Goal: Task Accomplishment & Management: Use online tool/utility

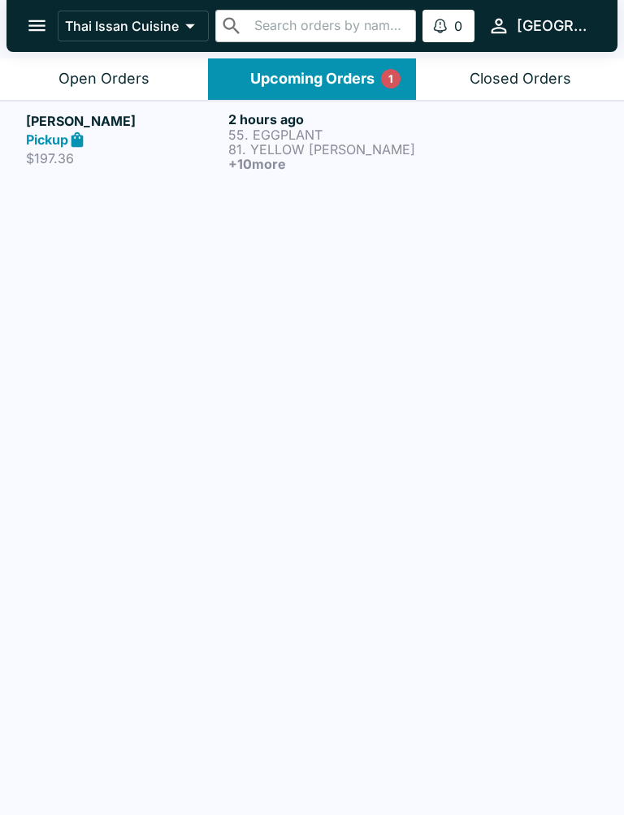
click at [361, 158] on h6 "+ 10 more" at bounding box center [326, 164] width 196 height 15
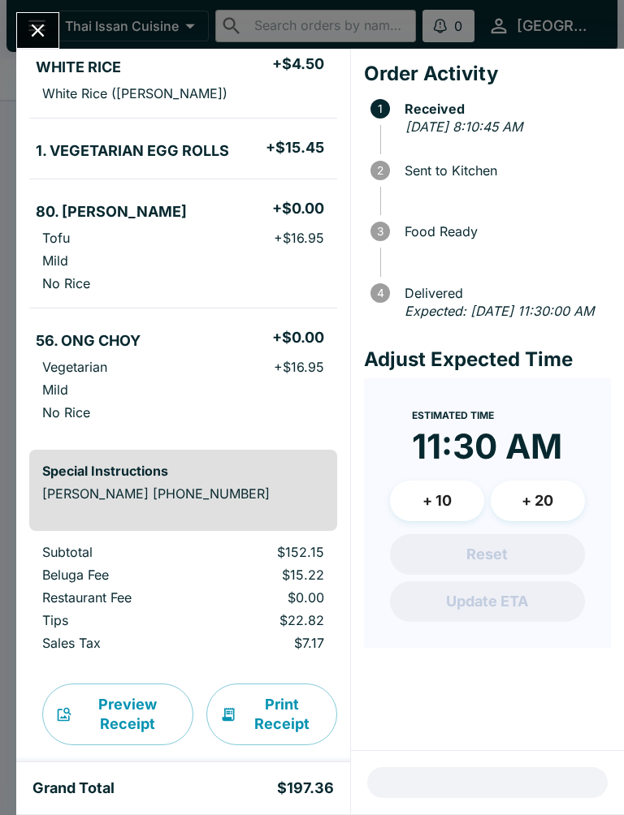
scroll to position [915, 0]
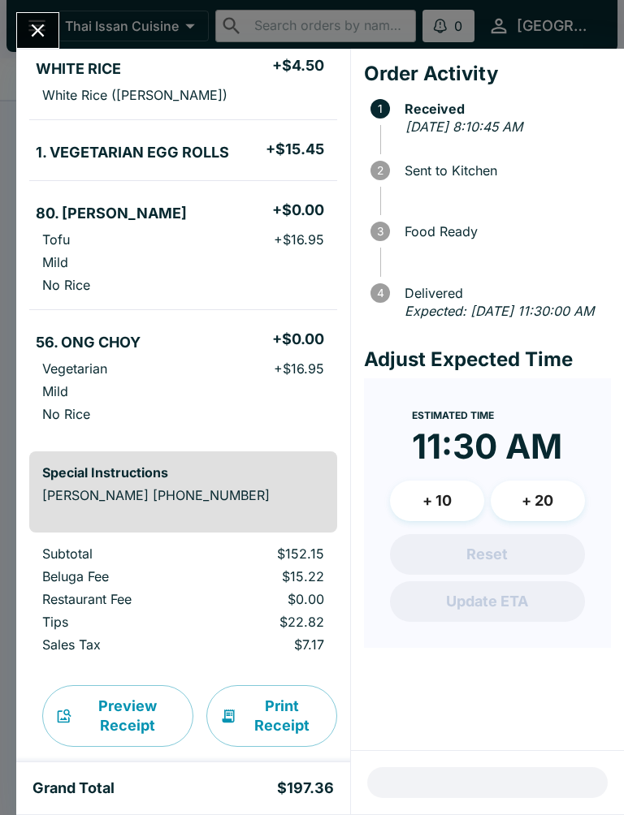
click at [33, 42] on button "Close" at bounding box center [37, 30] width 41 height 35
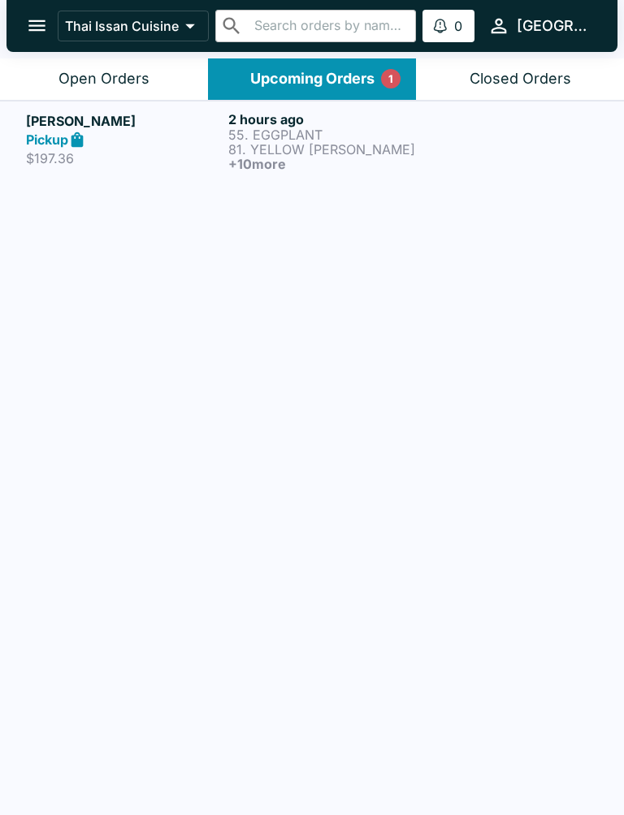
click at [119, 74] on div "Open Orders" at bounding box center [103, 79] width 91 height 19
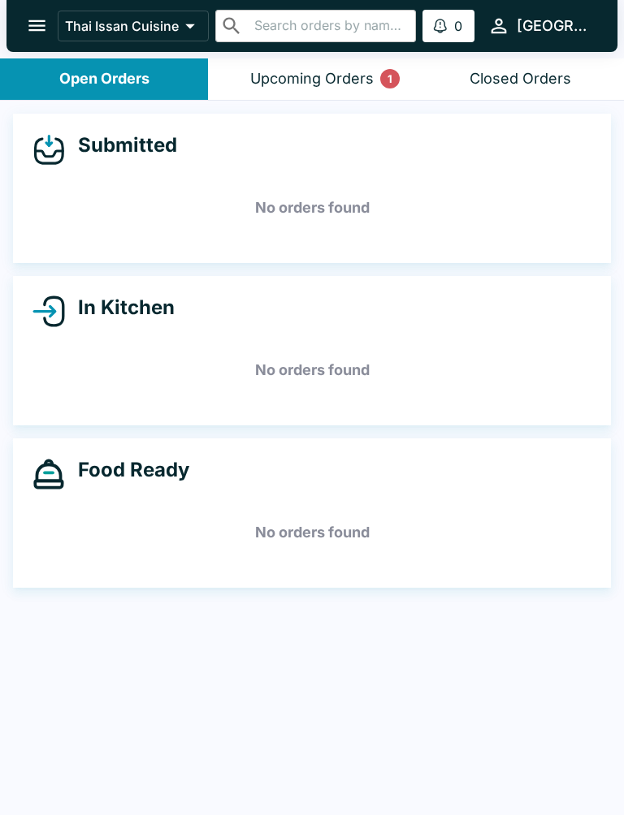
click at [305, 78] on div "Upcoming Orders 1" at bounding box center [311, 79] width 123 height 19
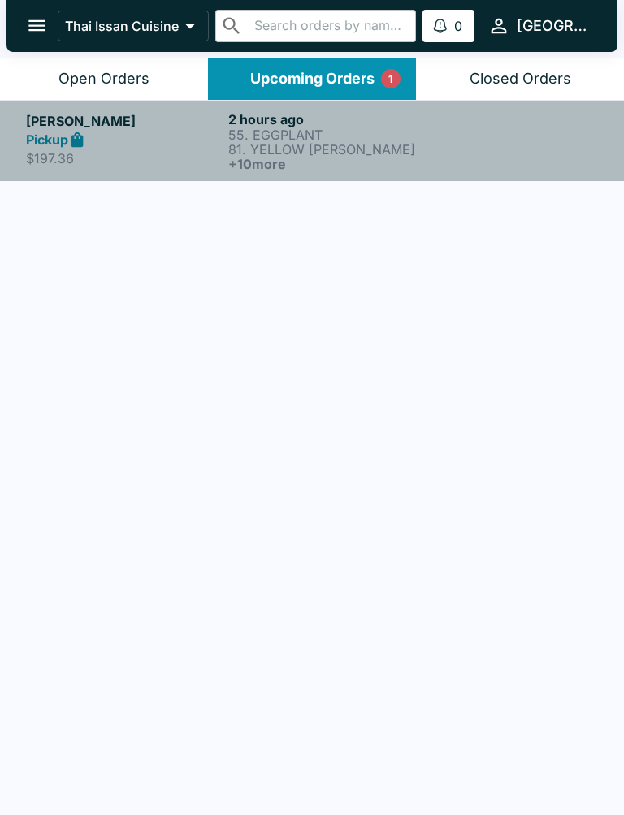
click at [313, 155] on p "81. YELLOW [PERSON_NAME]" at bounding box center [326, 149] width 196 height 15
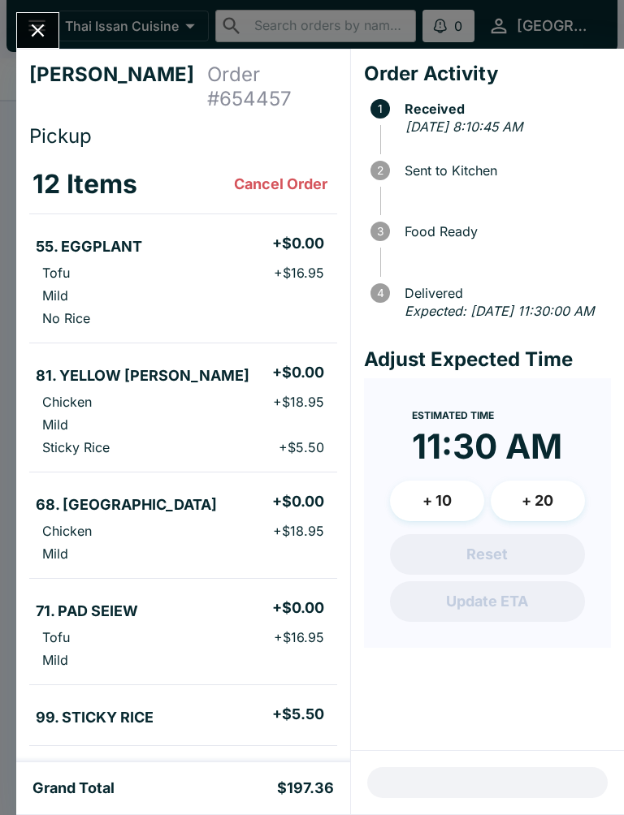
click at [31, 37] on icon "Close" at bounding box center [38, 30] width 22 height 22
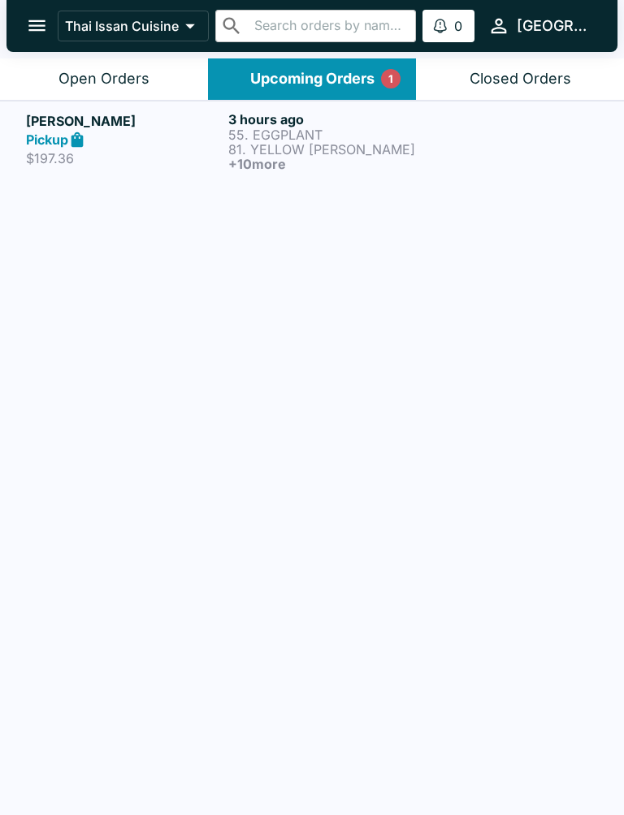
click at [120, 88] on button "Open Orders" at bounding box center [104, 78] width 208 height 41
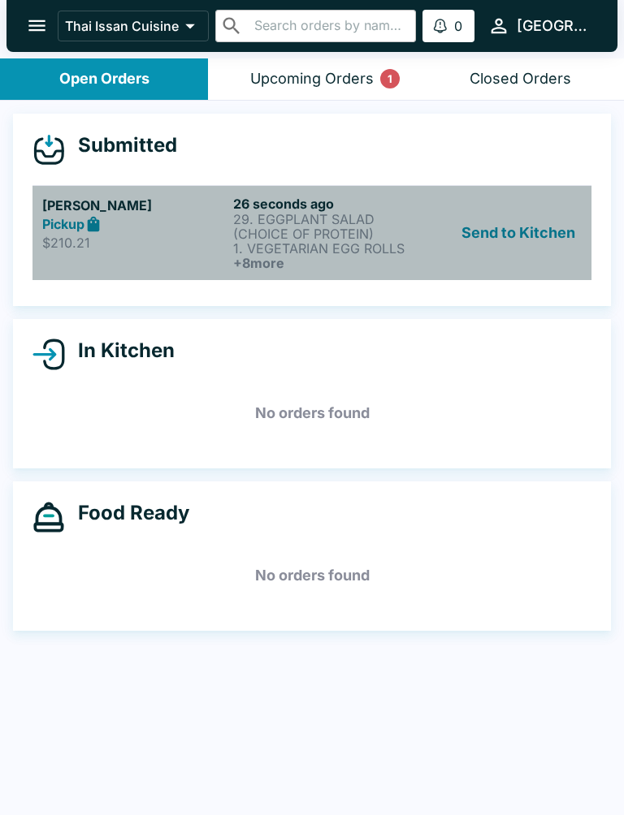
click at [317, 257] on h6 "+ 8 more" at bounding box center [325, 263] width 184 height 15
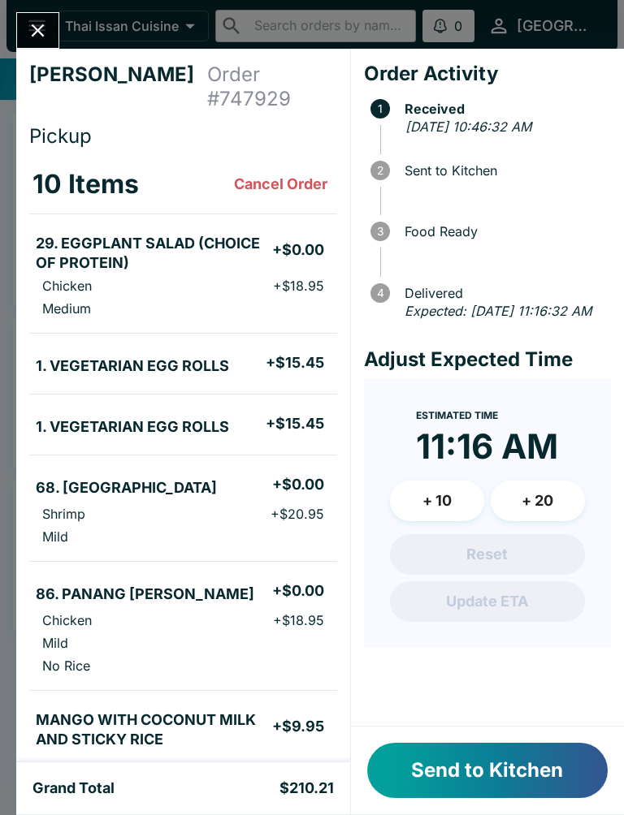
click at [484, 784] on button "Send to Kitchen" at bounding box center [487, 770] width 240 height 55
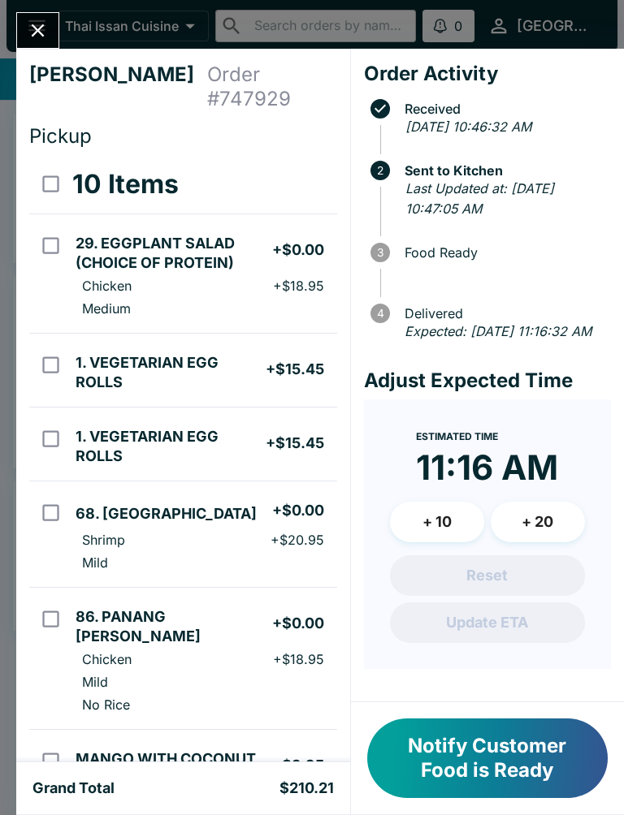
click at [35, 35] on icon "Close" at bounding box center [38, 30] width 13 height 13
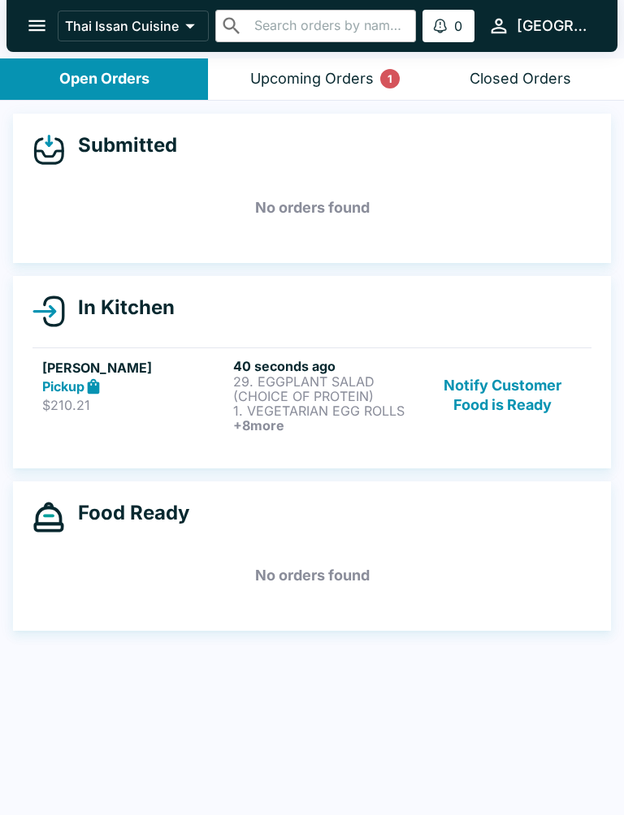
click at [306, 405] on p "1. VEGETARIAN EGG ROLLS" at bounding box center [325, 411] width 184 height 15
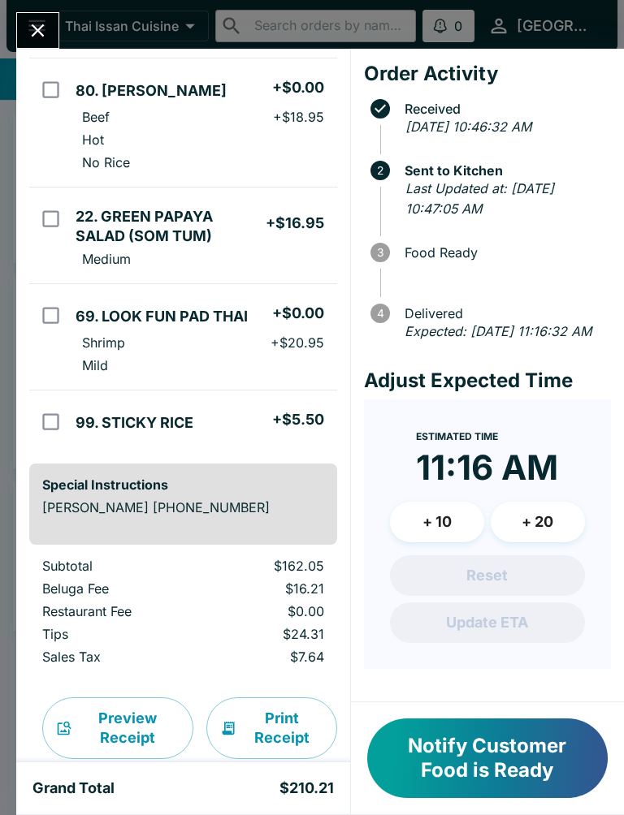
scroll to position [745, 0]
click at [297, 698] on button "Print Receipt" at bounding box center [271, 729] width 131 height 62
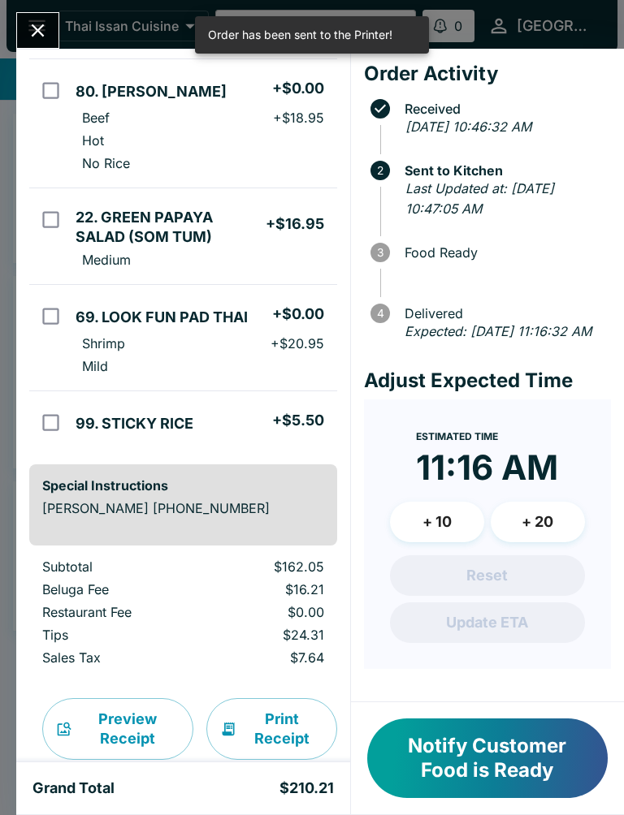
click at [39, 45] on button "Close" at bounding box center [37, 30] width 41 height 35
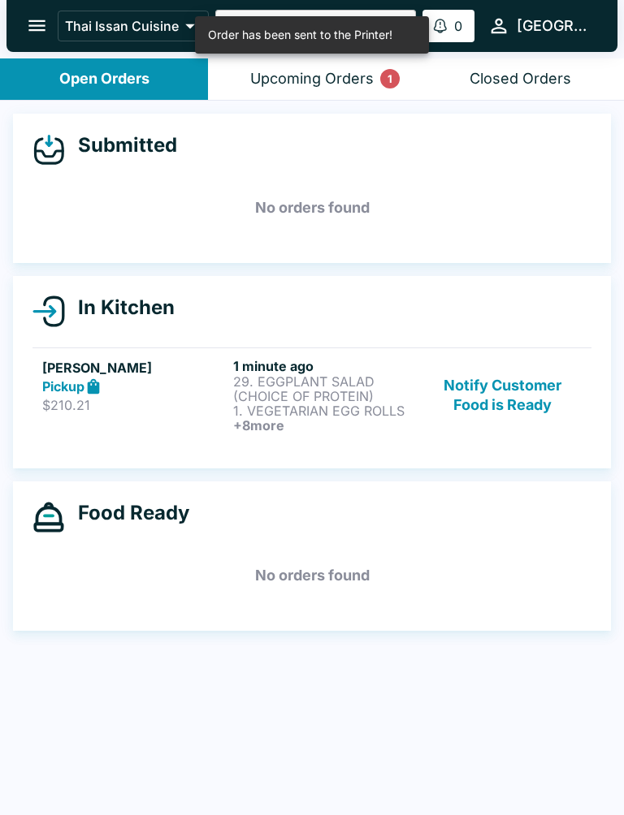
click at [373, 86] on div "Upcoming Orders 1" at bounding box center [311, 79] width 123 height 19
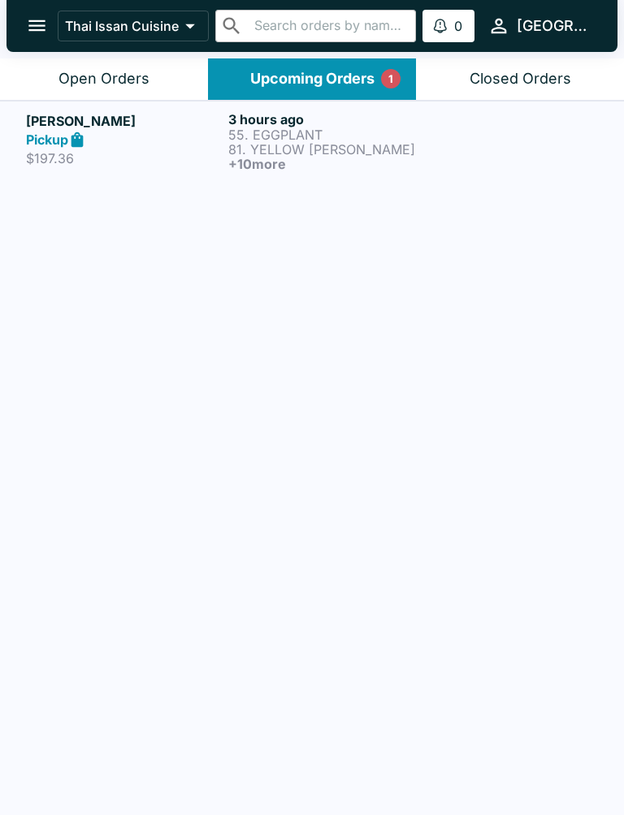
click at [322, 162] on h6 "+ 10 more" at bounding box center [326, 164] width 196 height 15
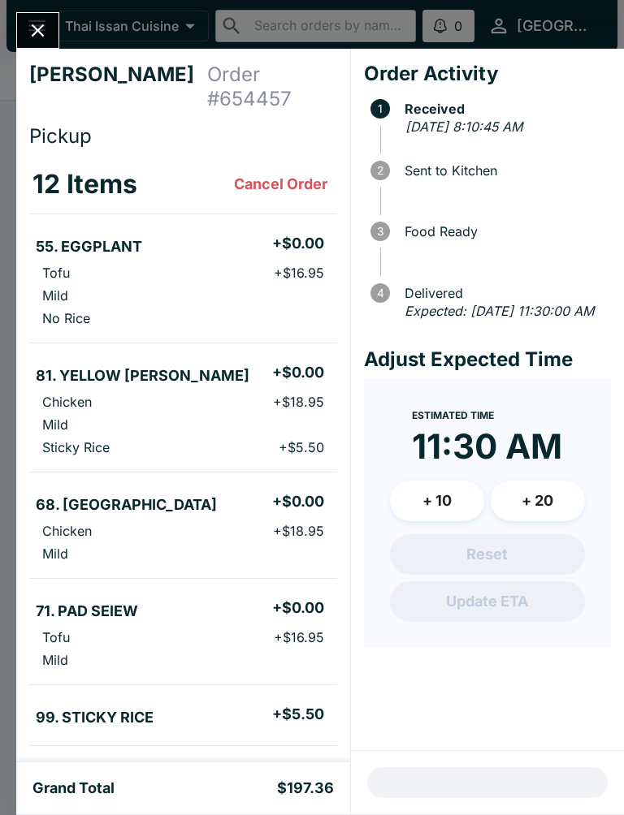
click at [29, 52] on div "[PERSON_NAME] Order # 654457 Pickup 12 Items Cancel Order 55. EGGPLANT + $0.00 …" at bounding box center [183, 406] width 334 height 714
click at [54, 25] on button "Close" at bounding box center [37, 30] width 41 height 35
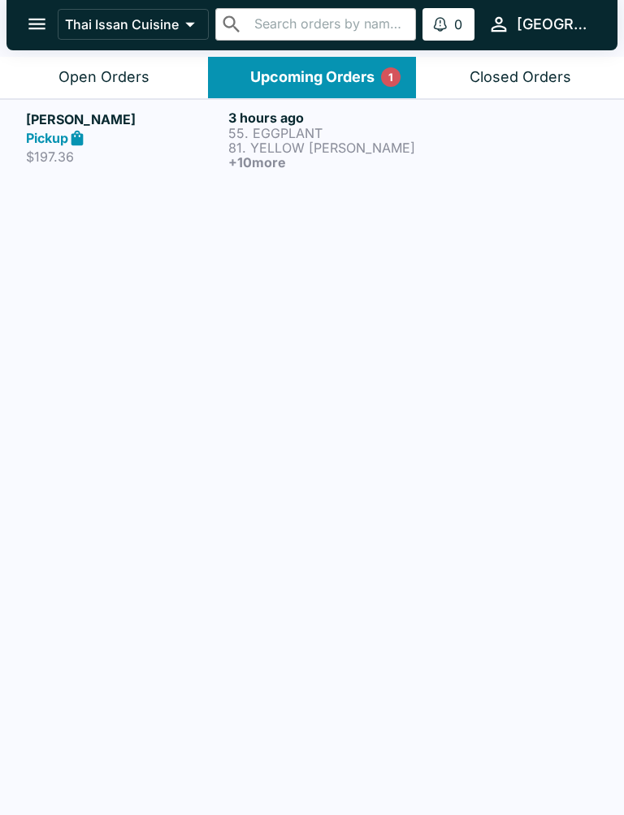
scroll to position [2, 0]
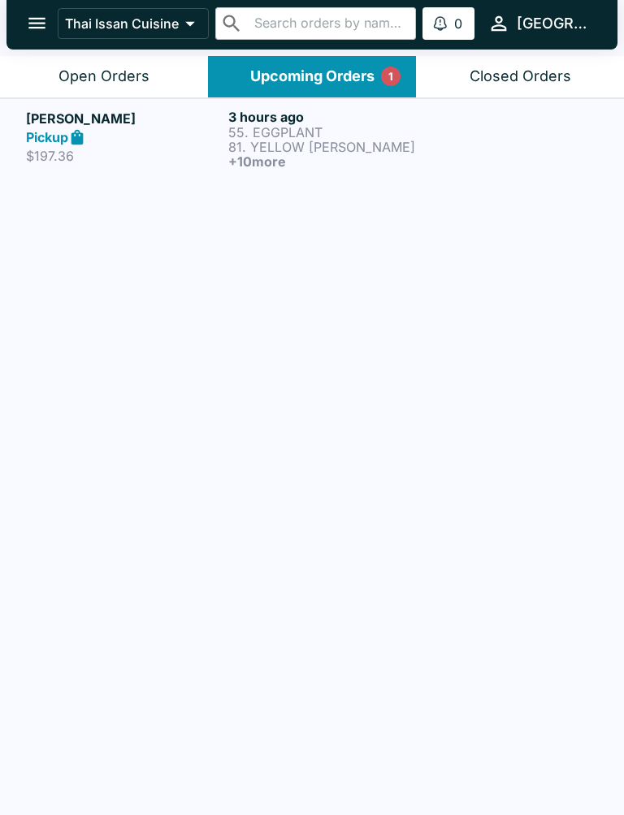
click at [95, 72] on div "Open Orders" at bounding box center [103, 76] width 91 height 19
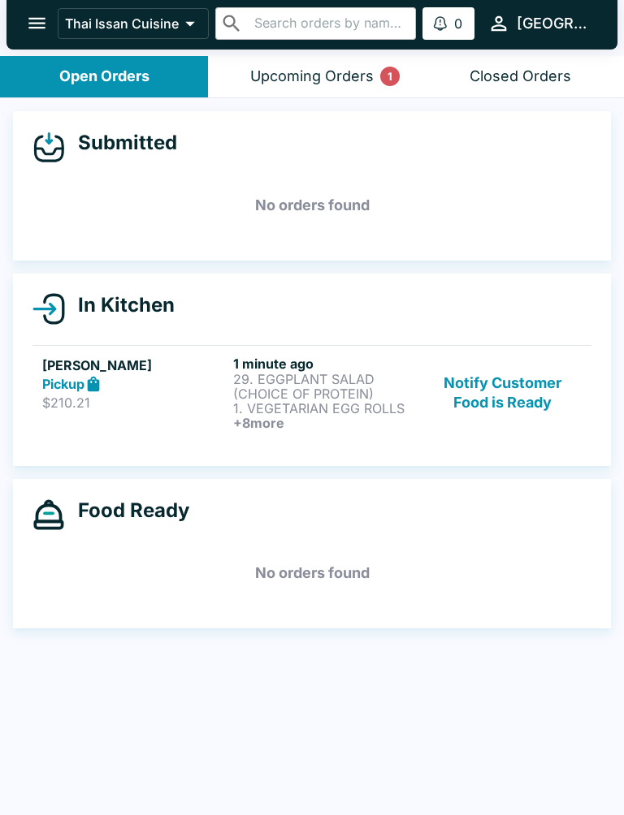
click at [323, 83] on div "Upcoming Orders 1" at bounding box center [311, 76] width 123 height 19
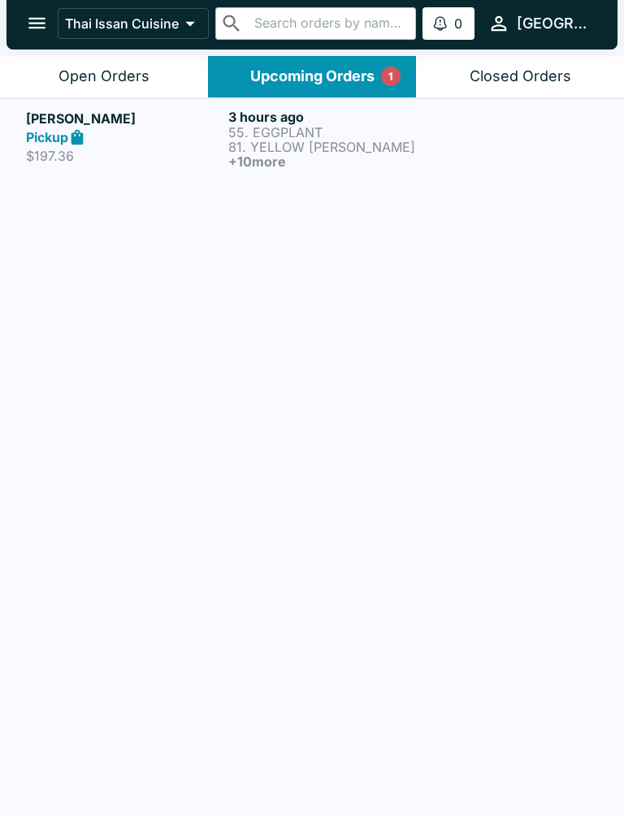
click at [378, 162] on h6 "+ 10 more" at bounding box center [326, 161] width 196 height 15
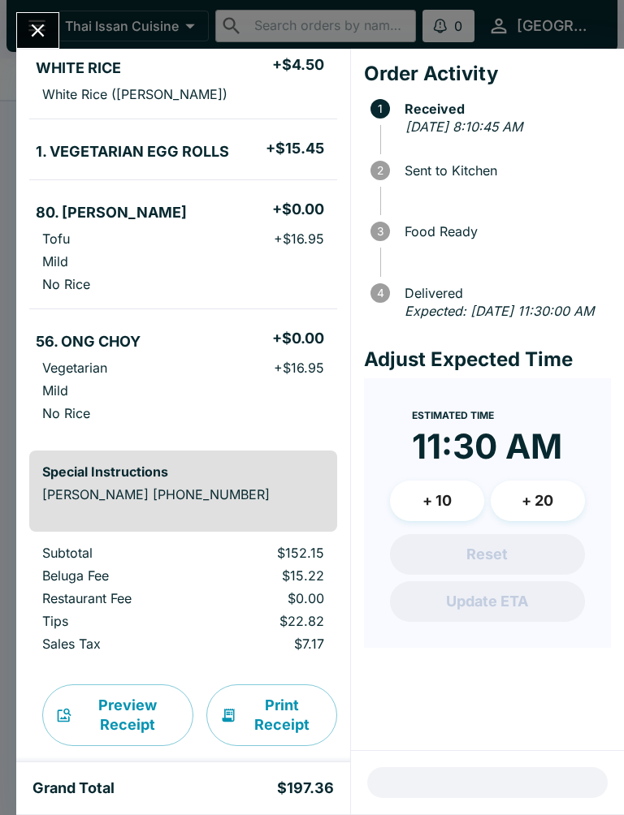
scroll to position [915, 0]
click at [274, 693] on button "Print Receipt" at bounding box center [271, 716] width 131 height 62
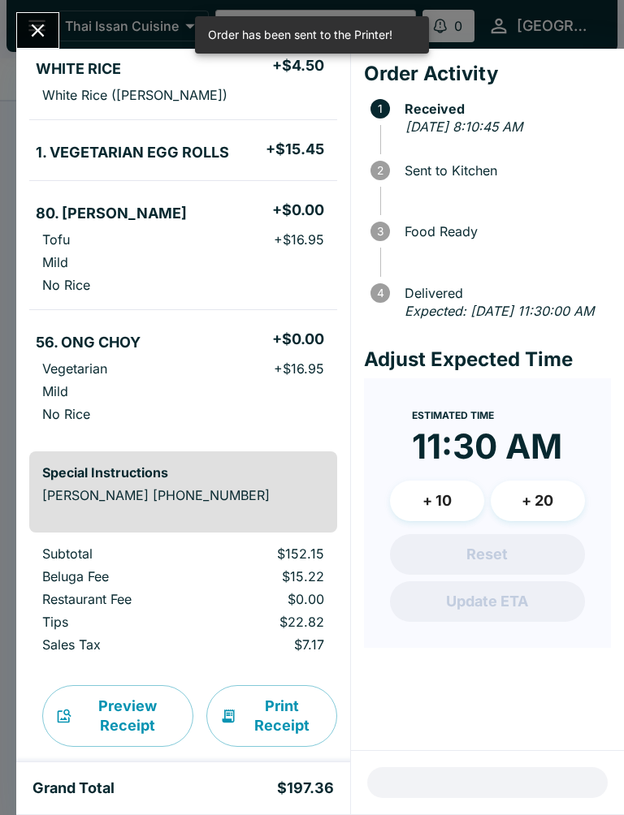
click at [41, 32] on icon "Close" at bounding box center [38, 30] width 22 height 22
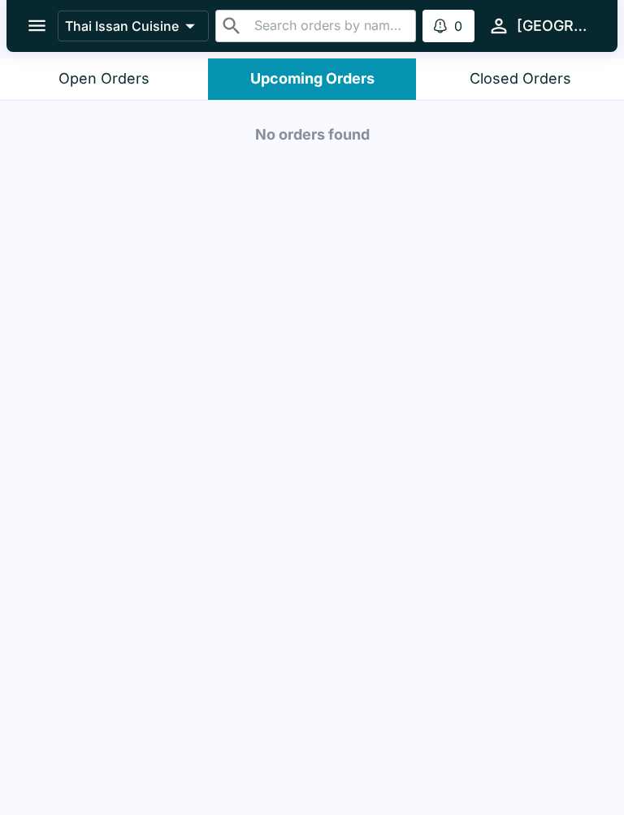
click at [97, 80] on div "Open Orders" at bounding box center [103, 79] width 91 height 19
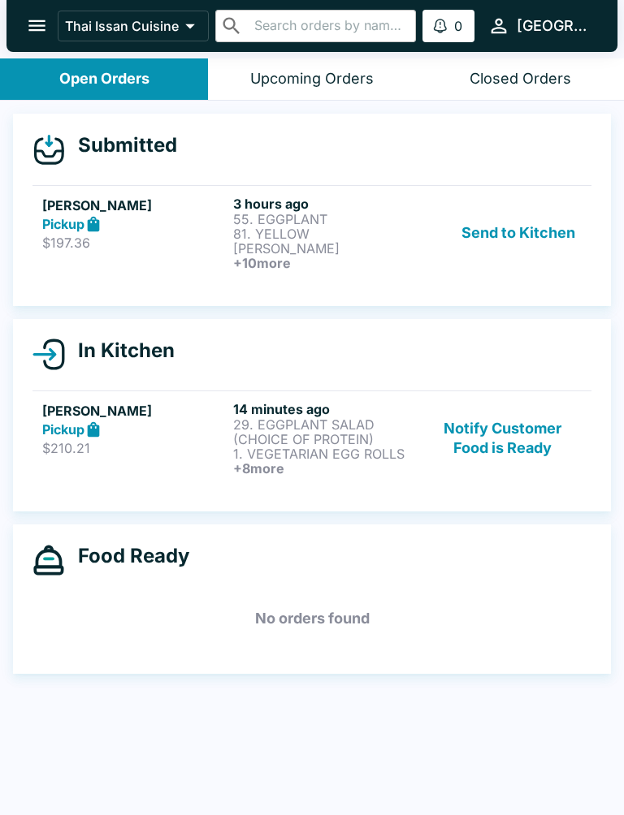
click at [390, 218] on p "55. EGGPLANT" at bounding box center [325, 219] width 184 height 15
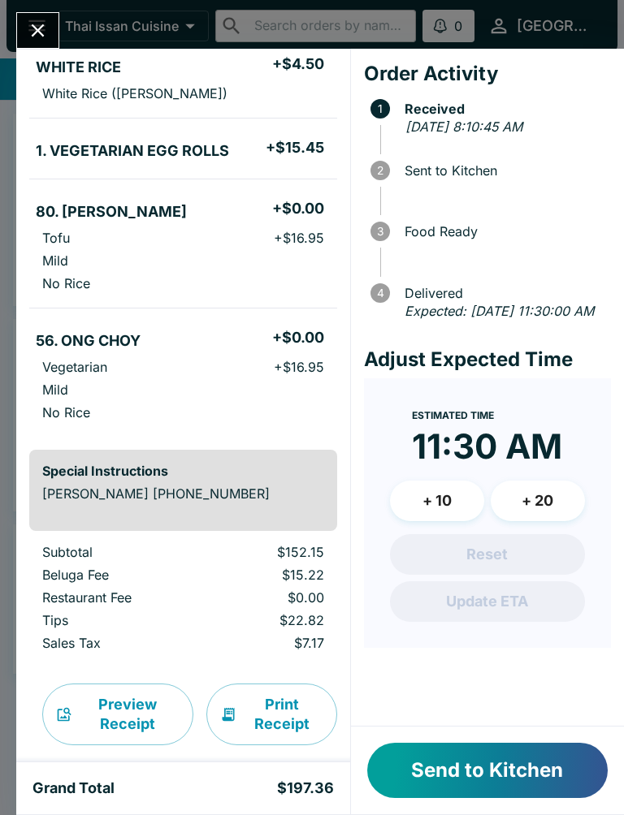
click at [458, 773] on button "Send to Kitchen" at bounding box center [487, 770] width 240 height 55
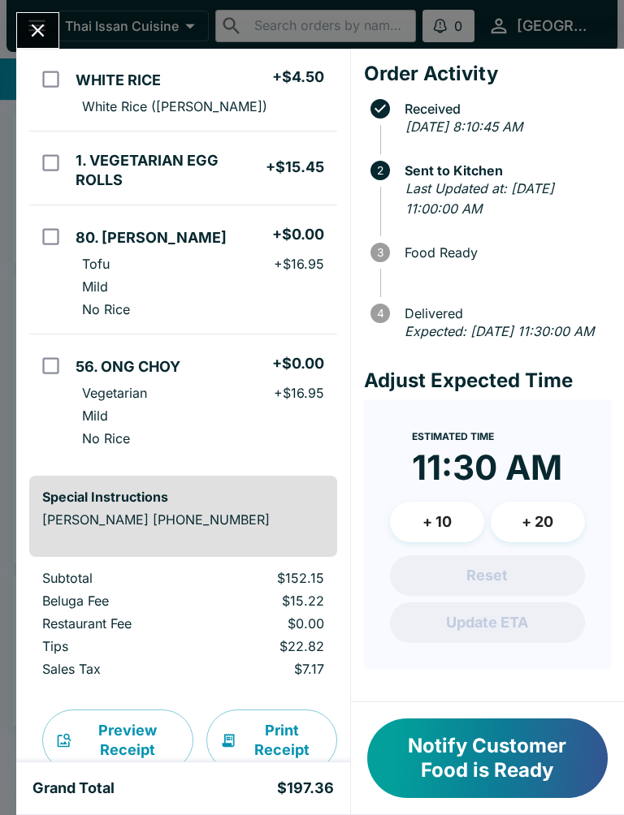
scroll to position [915, 0]
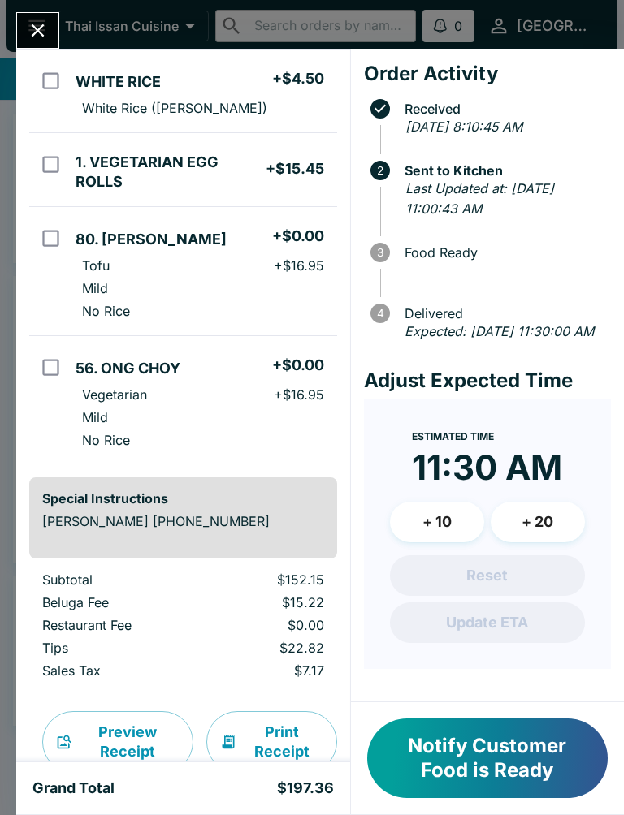
click at [40, 21] on icon "Close" at bounding box center [38, 30] width 22 height 22
